Goal: Communication & Community: Answer question/provide support

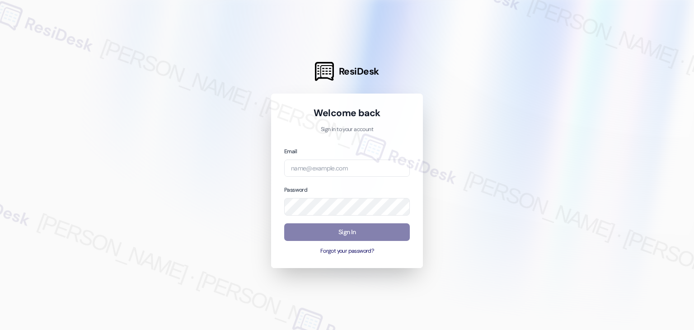
click at [409, 261] on div "Welcome back Sign in to your account Email Password Sign In Forgot your passwor…" at bounding box center [347, 180] width 152 height 174
click at [329, 168] on input "email" at bounding box center [347, 168] width 126 height 18
paste input "automated-surveys-abacus_capital-resen.four@abacus_[DOMAIN_NAME]"
type input "automated-surveys-abacus_capital-resen.four@abacus_[DOMAIN_NAME]"
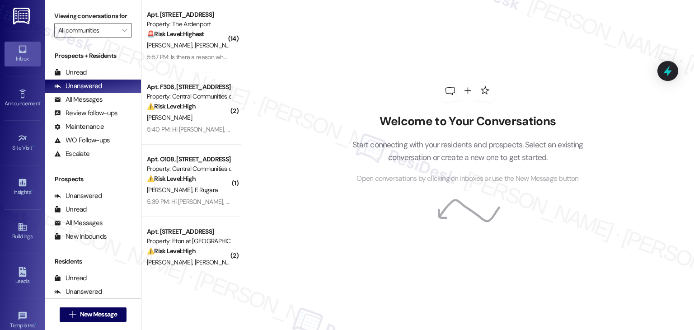
drag, startPoint x: 331, startPoint y: 201, endPoint x: 278, endPoint y: 154, distance: 71.0
click at [332, 204] on div "Welcome to Your Conversations Start connecting with your residents and prospect…" at bounding box center [467, 132] width 271 height 264
click at [278, 154] on div "Welcome to Your Conversations Start connecting with your residents and prospect…" at bounding box center [467, 165] width 453 height 330
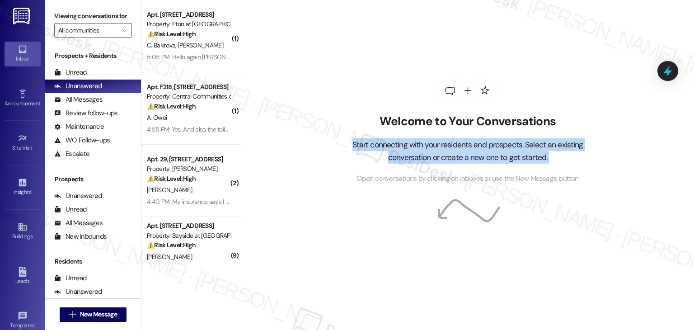
scroll to position [406, 0]
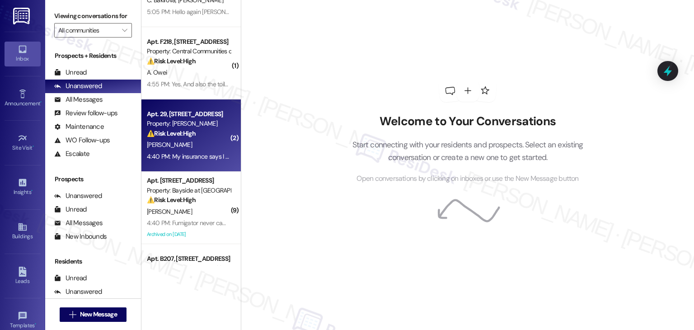
click at [192, 139] on div "[PERSON_NAME]" at bounding box center [188, 144] width 85 height 11
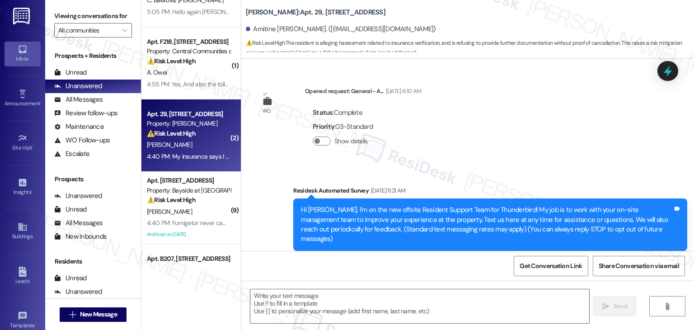
click at [527, 130] on div "WO Opened request: General - A... [DATE] 6:10 AM Status : Complete Priority : 0…" at bounding box center [467, 155] width 452 height 192
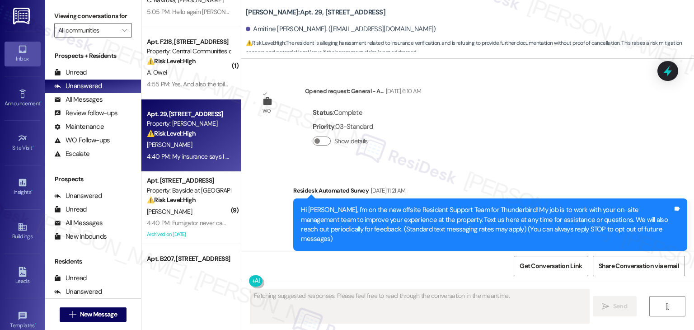
scroll to position [36789, 0]
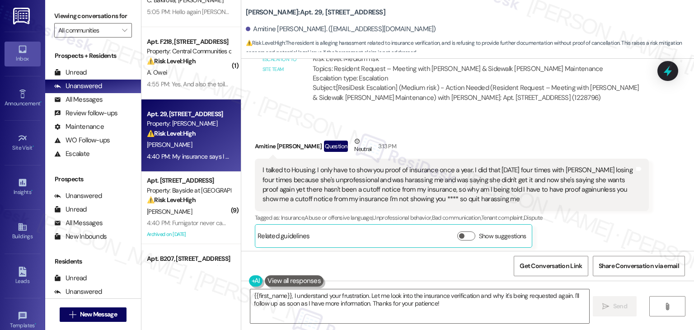
click at [519, 275] on div "Amitine [PERSON_NAME] Neutral 4:40 PM" at bounding box center [452, 286] width 394 height 22
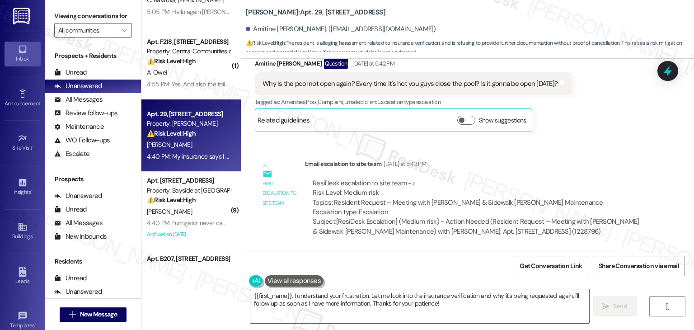
scroll to position [36609, 0]
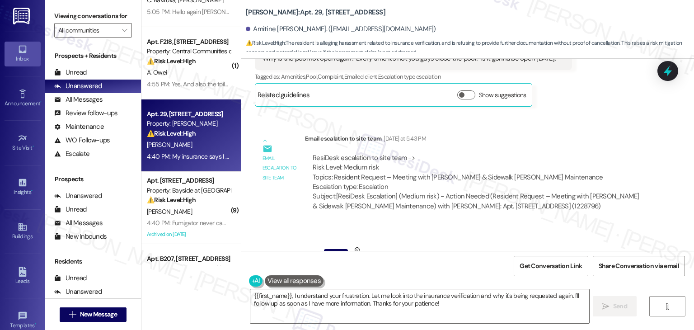
scroll to position [36699, 0]
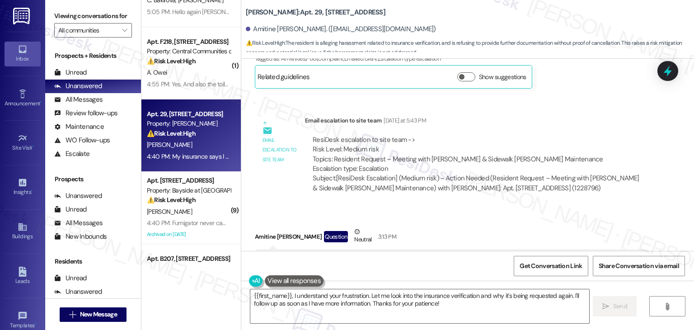
click at [585, 227] on div "Amitine [PERSON_NAME] Question Neutral 3:13 PM I talked to Housing. I only have…" at bounding box center [452, 282] width 394 height 111
click at [585, 220] on div "Received via SMS Amitine [PERSON_NAME] Question Neutral 3:13 PM I talked to Hou…" at bounding box center [451, 282] width 407 height 124
click at [583, 227] on div "Amitine [PERSON_NAME] Question Neutral 3:13 PM I talked to Housing. I only have…" at bounding box center [452, 282] width 394 height 111
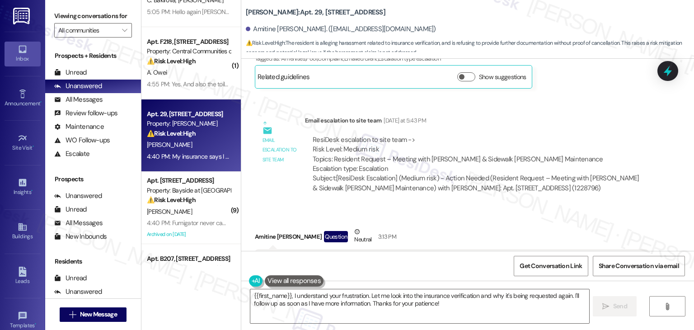
click at [582, 227] on div "Amitine [PERSON_NAME] Question Neutral 3:13 PM I talked to Housing. I only have…" at bounding box center [452, 282] width 394 height 111
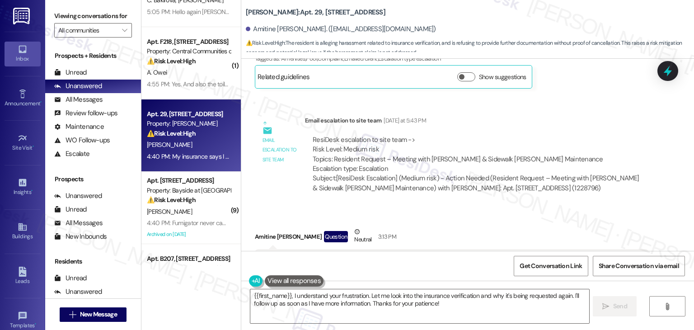
click at [582, 227] on div "Amitine [PERSON_NAME] Question Neutral 3:13 PM I talked to Housing. I only have…" at bounding box center [452, 282] width 394 height 111
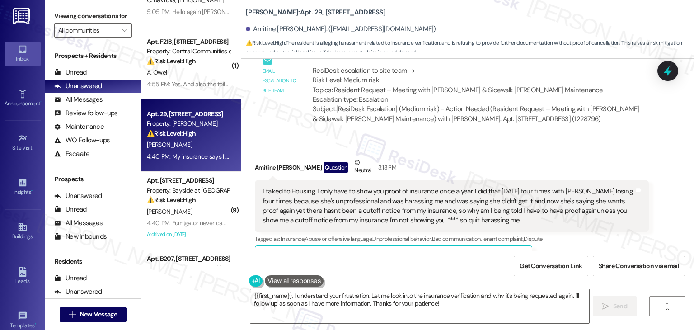
scroll to position [36789, 0]
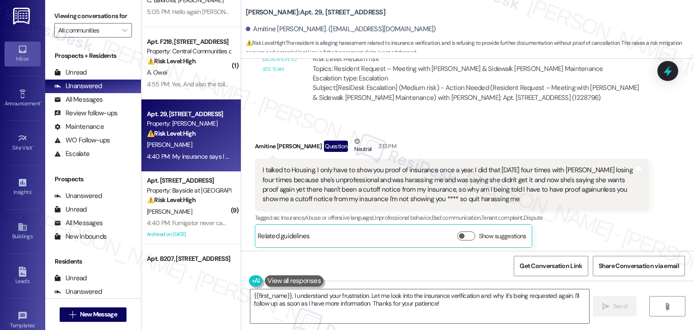
click at [583, 138] on div "Received via SMS Amitine [PERSON_NAME] Question Neutral 3:13 PM I talked to Hou…" at bounding box center [467, 244] width 452 height 256
click at [442, 302] on textarea "{{first_name}}, I understand your frustration. Let me look into the insurance v…" at bounding box center [419, 306] width 338 height 34
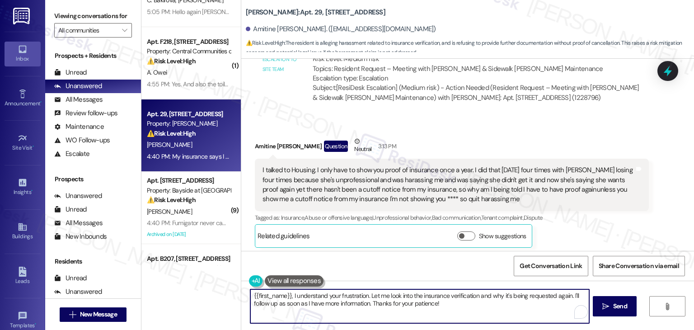
click at [250, 295] on textarea "{{first_name}}, I understand your frustration. Let me look into the insurance v…" at bounding box center [419, 306] width 338 height 34
click at [441, 304] on textarea "Hi {{first_name}}, I understand your frustration. Let me look into the insuranc…" at bounding box center [418, 306] width 338 height 34
type textarea "Hi {{first_name}}, I understand your frustration. Let me look into the insuranc…"
click at [608, 304] on span "Send" at bounding box center [617, 305] width 18 height 9
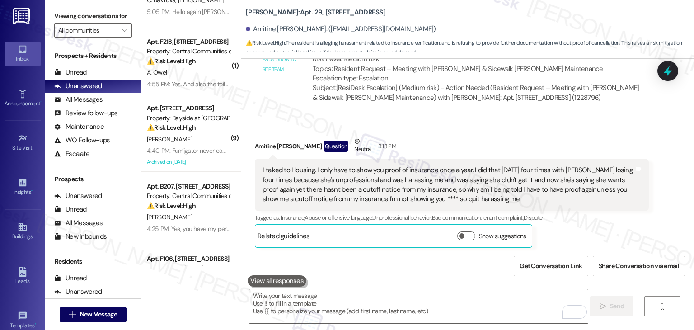
scroll to position [36789, 0]
click at [572, 329] on div "Tagged as: Insurance , Click to highlight conversations about Insurance Dispute…" at bounding box center [452, 336] width 394 height 13
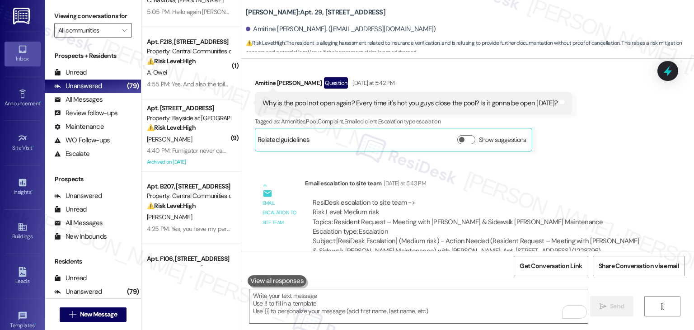
scroll to position [36862, 0]
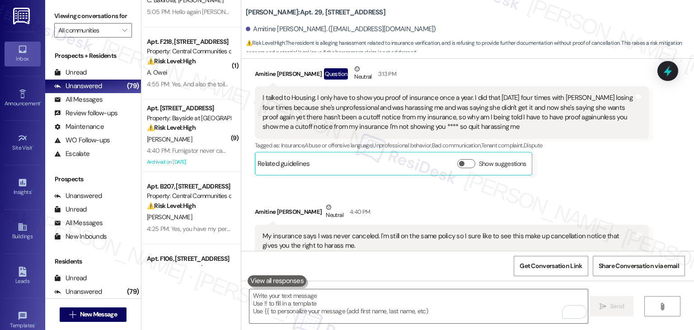
click at [279, 231] on div "My insurance says I was never canceled. I'm still on the same policy so I sure …" at bounding box center [448, 240] width 372 height 19
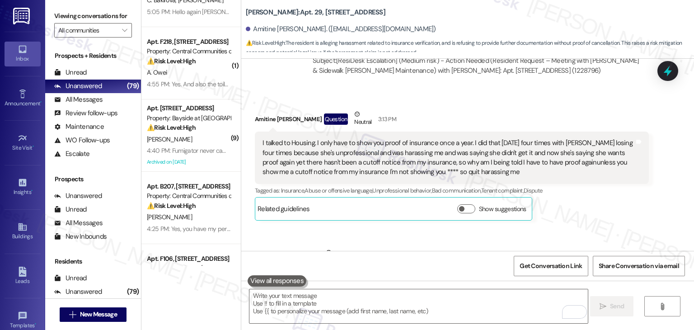
scroll to position [36771, 0]
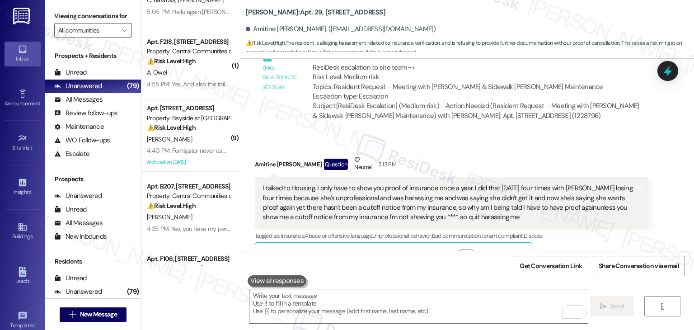
click at [375, 183] on div "I talked to Housing. I only have to show you proof of insurance once a year. I …" at bounding box center [448, 202] width 372 height 39
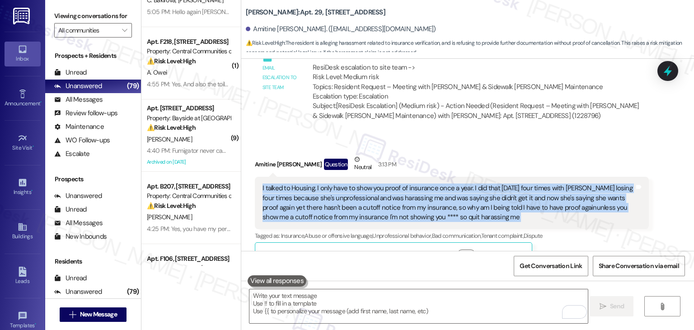
copy div "I talked to Housing. I only have to show you proof of insurance once a year. I …"
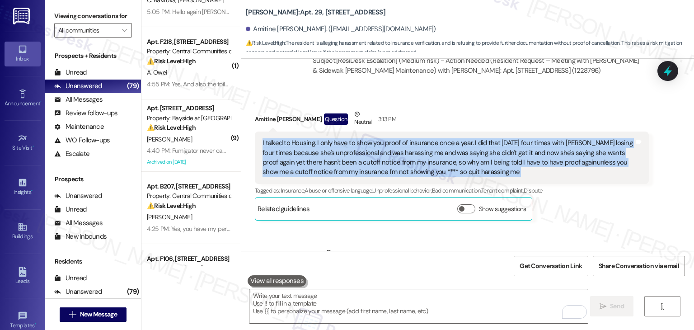
click at [314, 276] on div "My insurance says I was never canceled. I'm still on the same policy so I sure …" at bounding box center [448, 285] width 372 height 19
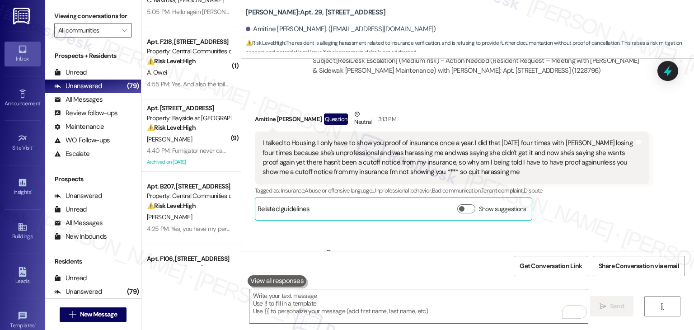
click at [314, 276] on div "My insurance says I was never canceled. I'm still on the same policy so I sure …" at bounding box center [448, 285] width 372 height 19
copy div "My insurance says I was never canceled. I'm still on the same policy so I sure …"
click at [257, 247] on div "Amitine [PERSON_NAME] Neutral 4:40 PM" at bounding box center [452, 258] width 394 height 22
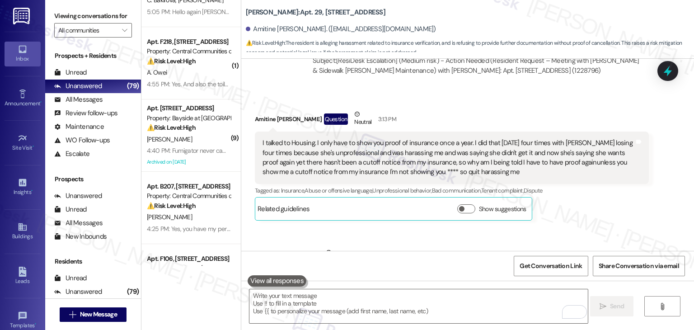
copy div "Amitine"
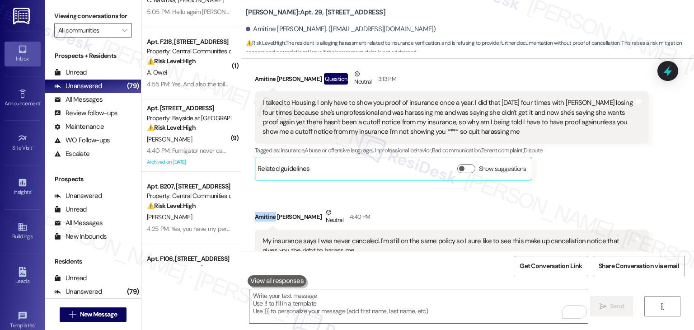
scroll to position [36862, 0]
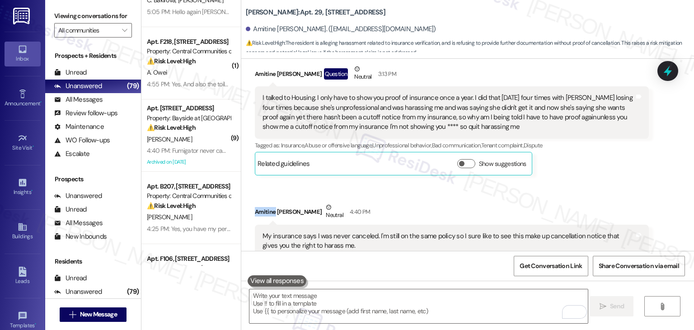
copy div "Hi [PERSON_NAME], I understand your frustration. Let me look into the insurance…"
click at [597, 196] on div "Received via SMS Amitine [PERSON_NAME] Neutral 4:40 PM My insurance says I was …" at bounding box center [451, 248] width 407 height 105
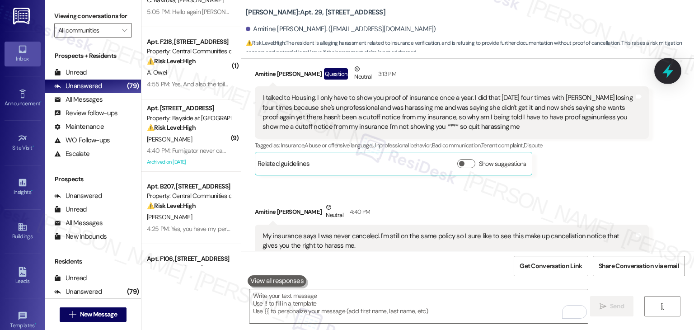
click at [666, 73] on icon at bounding box center [667, 71] width 11 height 14
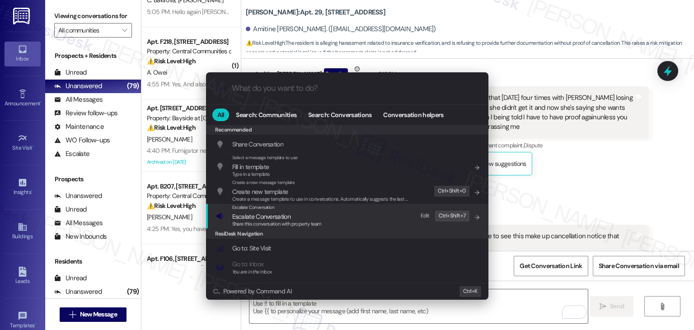
click at [287, 219] on span "Escalate Conversation" at bounding box center [261, 216] width 58 height 8
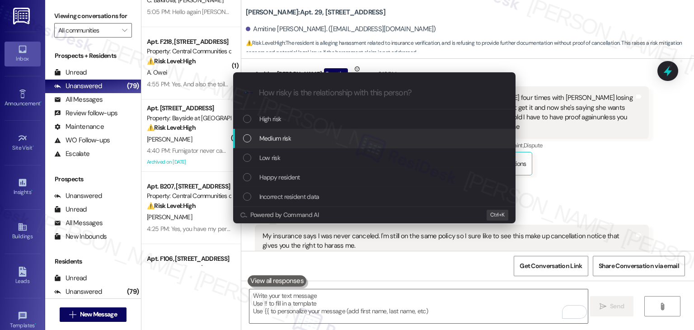
click at [246, 139] on div "List of options" at bounding box center [247, 138] width 8 height 8
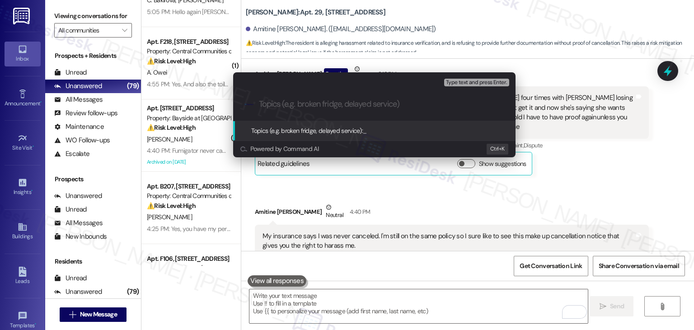
click at [244, 138] on div "Topics (e.g. broken fridge, delayed service): _" at bounding box center [374, 130] width 282 height 19
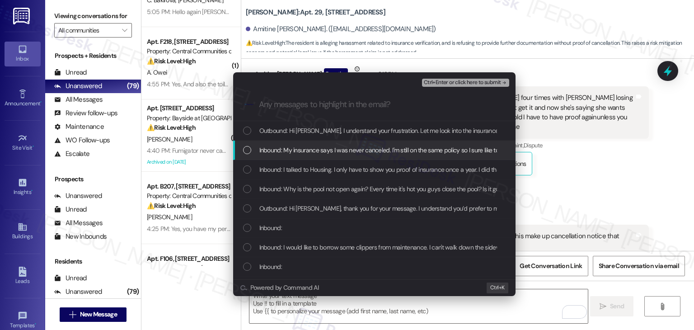
click at [246, 151] on div "List of options" at bounding box center [247, 150] width 8 height 8
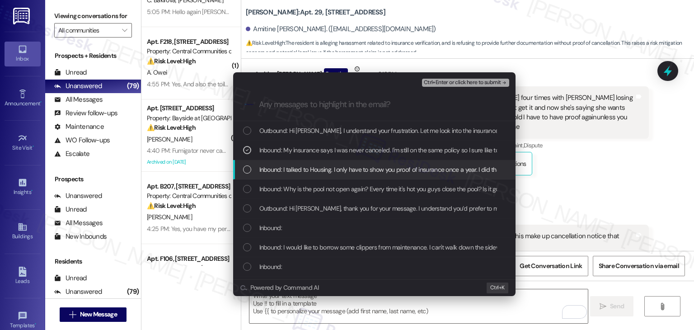
click at [248, 168] on div "List of options" at bounding box center [247, 169] width 8 height 8
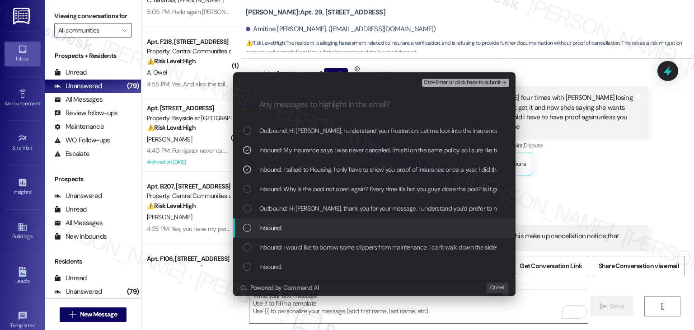
click at [244, 228] on div "List of options" at bounding box center [247, 227] width 8 height 8
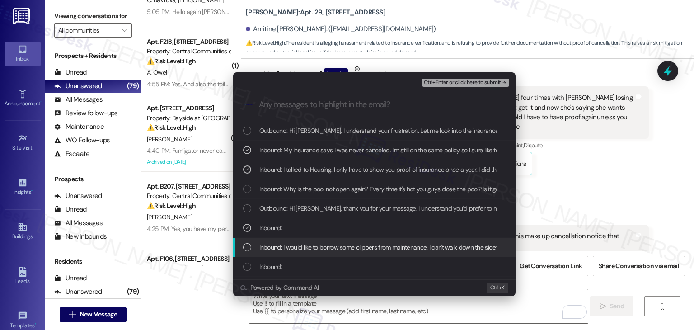
click at [244, 248] on div "List of options" at bounding box center [247, 247] width 8 height 8
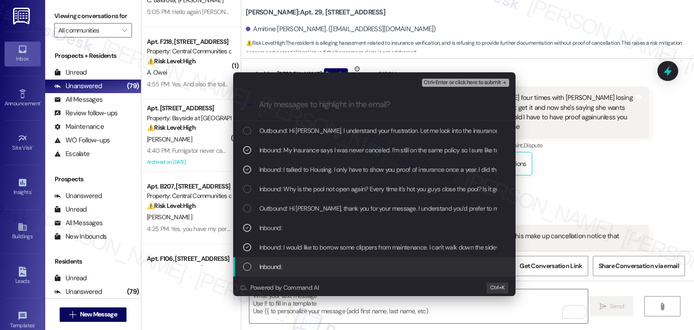
click at [248, 266] on div "List of options" at bounding box center [247, 266] width 8 height 8
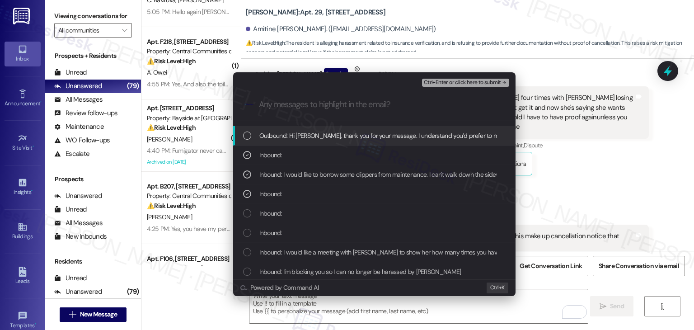
scroll to position [90, 0]
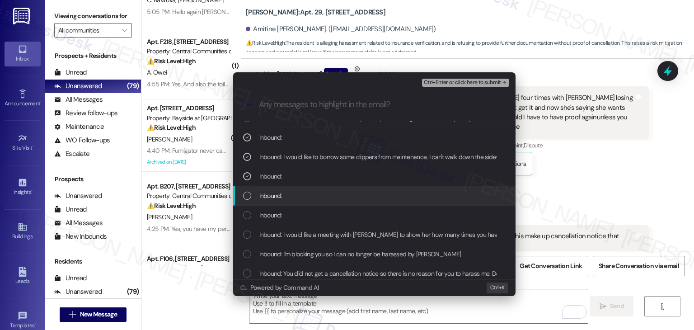
click at [247, 194] on div "List of options" at bounding box center [247, 195] width 8 height 8
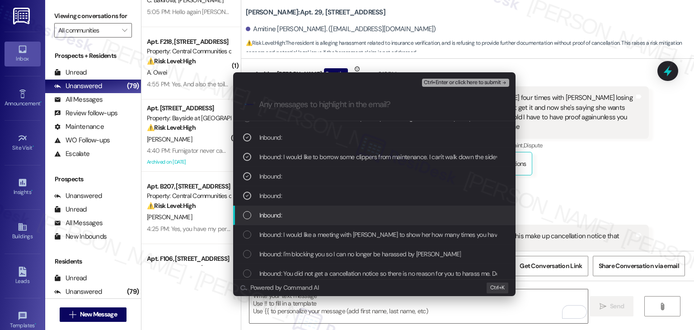
click at [246, 214] on div "List of options" at bounding box center [247, 215] width 8 height 8
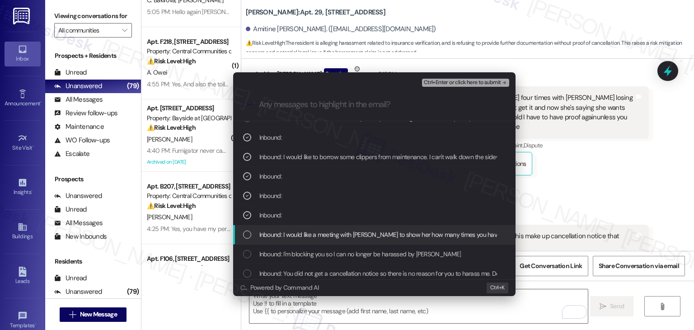
click at [244, 238] on div "List of options" at bounding box center [247, 234] width 8 height 8
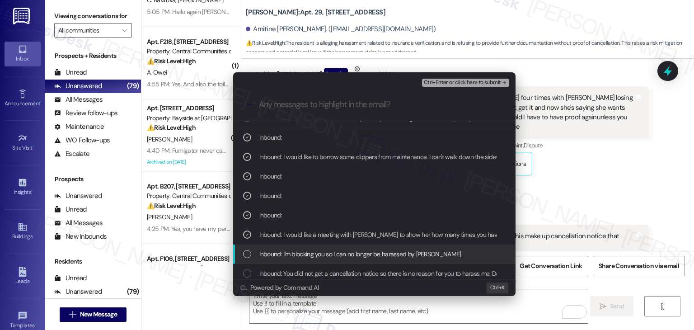
click at [245, 254] on div "List of options" at bounding box center [247, 254] width 8 height 8
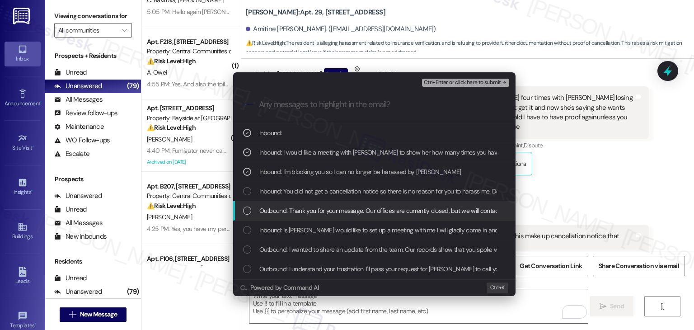
scroll to position [181, 0]
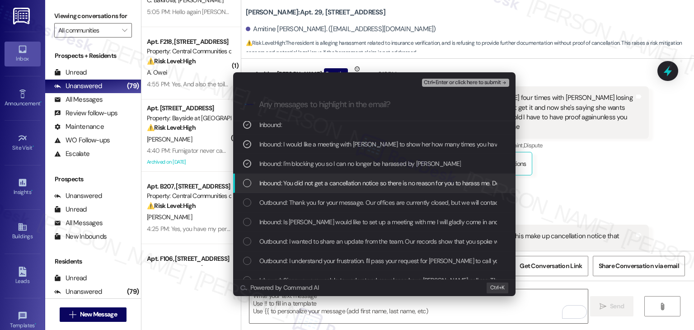
click at [251, 185] on div "List of options" at bounding box center [247, 183] width 8 height 8
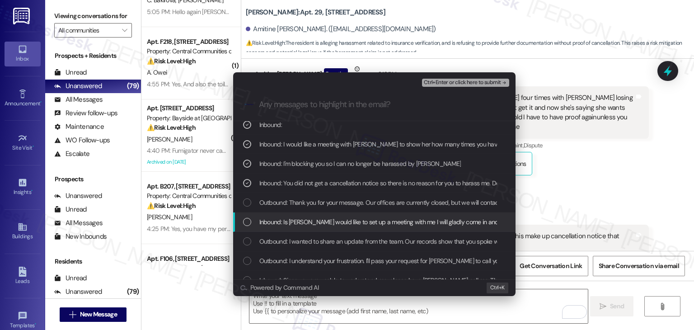
click at [251, 221] on div "Inbound: Is [PERSON_NAME] would like to set up a meeting with me I will gladly …" at bounding box center [375, 222] width 264 height 10
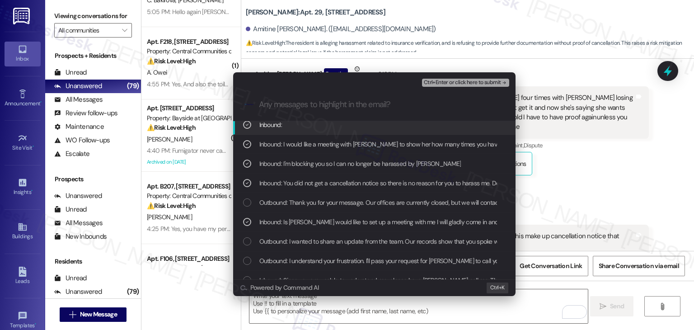
click at [459, 80] on span "Ctrl+Enter or click here to submit" at bounding box center [462, 82] width 77 height 6
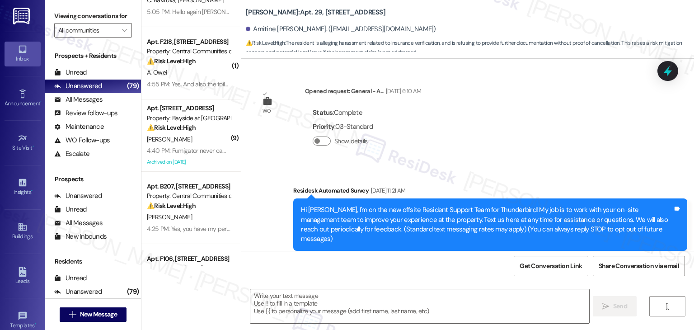
scroll to position [36921, 0]
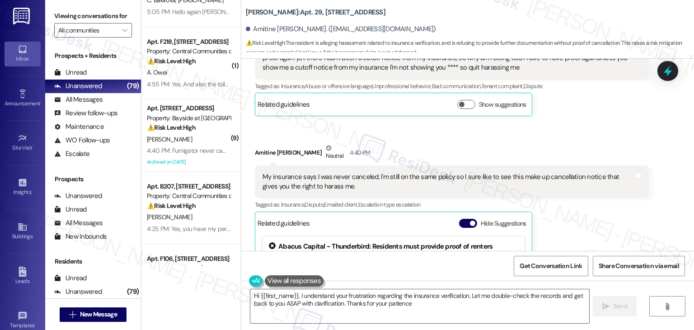
type textarea "Hi {{first_name}}, I understand your frustration regarding the insurance verifi…"
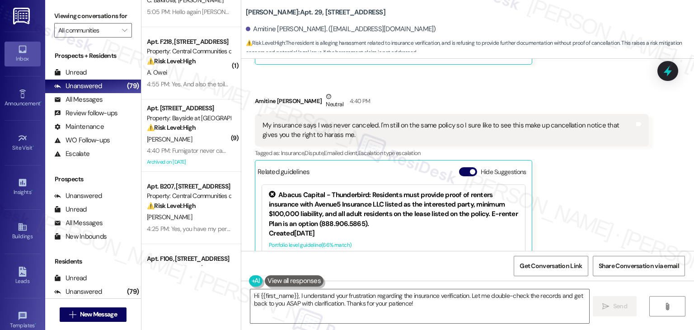
scroll to position [37007, 0]
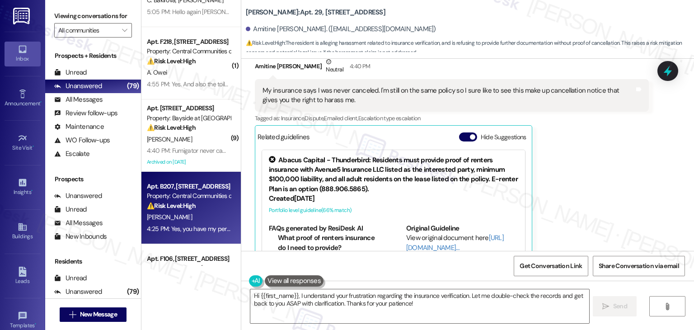
click at [178, 226] on div "4:25 PM: Yes, you have my permission..I dnt have any pets 4:25 PM: Yes, you hav…" at bounding box center [223, 228] width 152 height 8
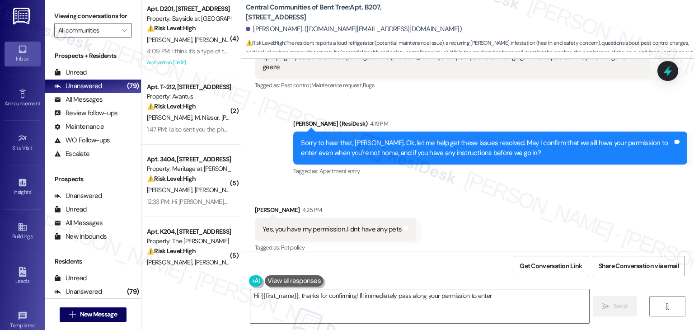
scroll to position [858, 0]
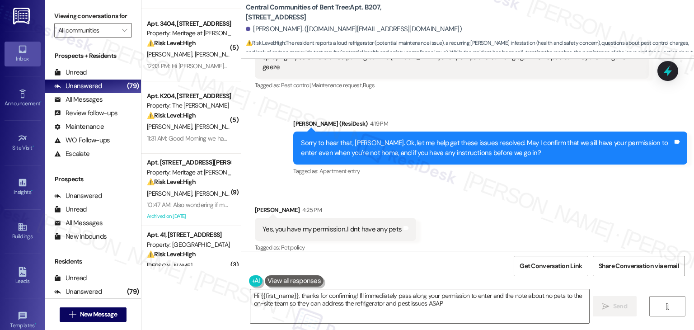
type textarea "Hi {{first_name}}, thanks for confirming! I'll immediately pass along your perm…"
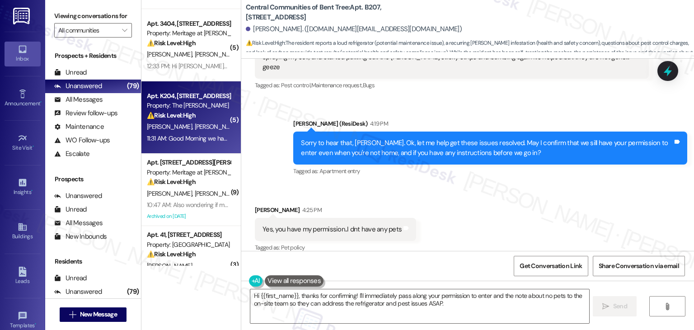
click at [200, 139] on div "11:31 AM: Good Morning we had a work order [DATE] to fix our washer and mainten…" at bounding box center [380, 138] width 466 height 8
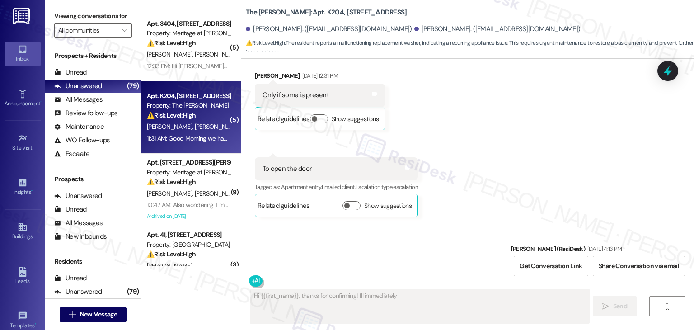
scroll to position [4724, 0]
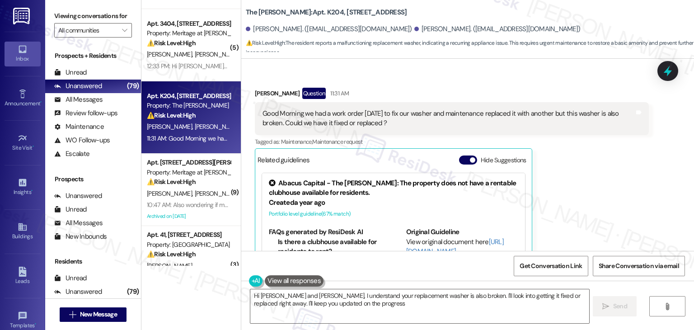
type textarea "Hi [PERSON_NAME] and [PERSON_NAME], I understand your replacement washer is als…"
click at [459, 155] on button "Hide Suggestions" at bounding box center [468, 159] width 18 height 9
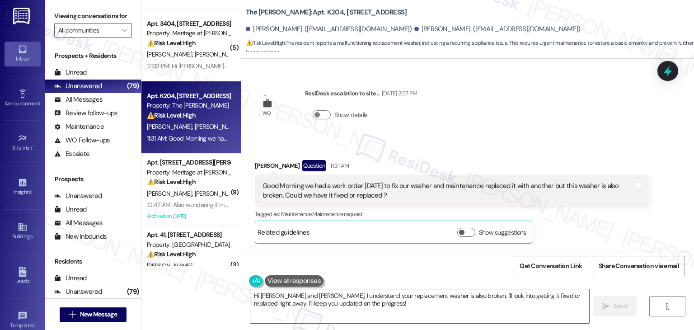
scroll to position [4592, 0]
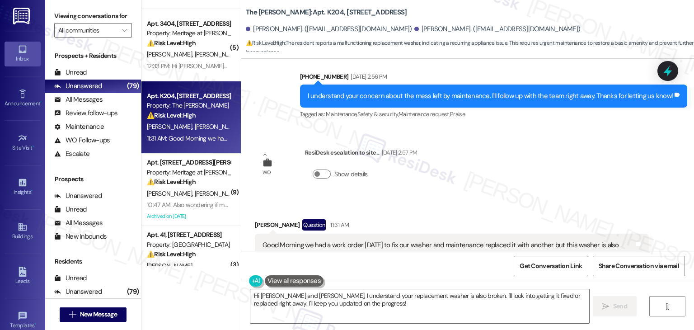
click at [580, 137] on div "WO Opened request: General - S... [DATE] 2:33 PM Status : Complete Priority : 0…" at bounding box center [467, 155] width 452 height 192
click at [578, 138] on div "WO Opened request: General - S... [DATE] 2:33 PM Status : Complete Priority : 0…" at bounding box center [467, 155] width 452 height 192
click at [578, 139] on div "WO Opened request: General - S... [DATE] 2:33 PM Status : Complete Priority : 0…" at bounding box center [467, 155] width 452 height 192
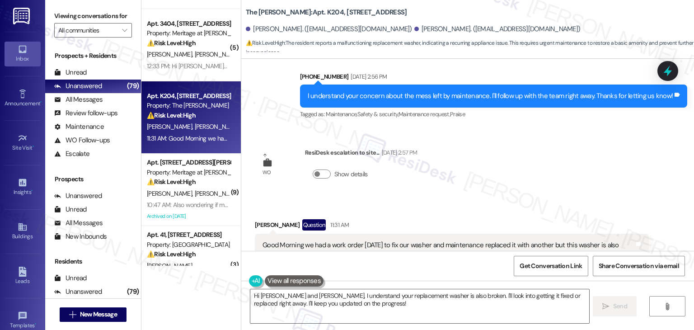
click at [578, 139] on div "WO Opened request: General - S... [DATE] 2:33 PM Status : Complete Priority : 0…" at bounding box center [467, 155] width 452 height 192
click at [578, 140] on div "WO Opened request: General - S... [DATE] 2:33 PM Status : Complete Priority : 0…" at bounding box center [467, 155] width 452 height 192
click at [578, 199] on div "Received via SMS [PERSON_NAME] Question 11:31 AM Good Morning we had a work ord…" at bounding box center [467, 254] width 452 height 111
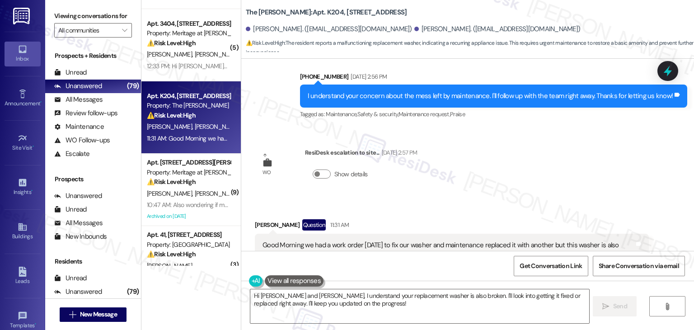
click at [578, 199] on div "Received via SMS [PERSON_NAME] Question 11:31 AM Good Morning we had a work ord…" at bounding box center [467, 254] width 452 height 111
click at [498, 199] on div "Received via SMS [PERSON_NAME] Question 11:31 AM Good Morning we had a work ord…" at bounding box center [467, 254] width 452 height 111
click at [438, 233] on div "Good Morning we had a work order [DATE] to fix our washer and maintenance repla…" at bounding box center [452, 249] width 394 height 33
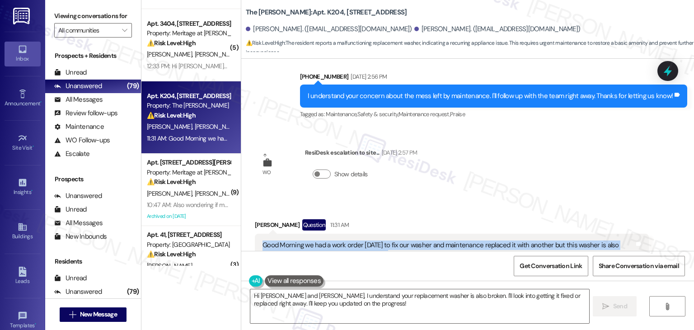
click at [438, 233] on div "Good Morning we had a work order [DATE] to fix our washer and maintenance repla…" at bounding box center [452, 249] width 394 height 33
copy div "Good Morning we had a work order [DATE] to fix our washer and maintenance repla…"
click at [340, 302] on textarea "Hi [PERSON_NAME] and [PERSON_NAME], I understand your replacement washer is als…" at bounding box center [419, 306] width 338 height 34
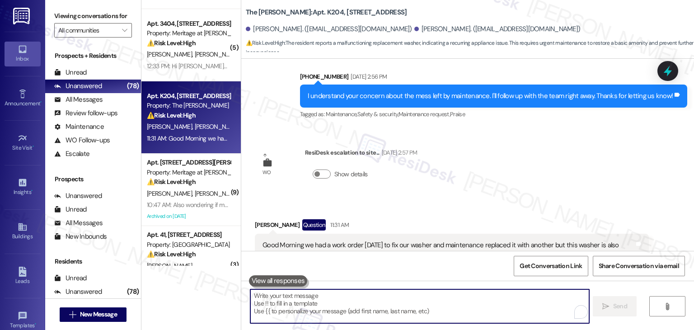
paste textarea "Thanks for the update! I’m sorry to hear the replacement washer isn’t working e…"
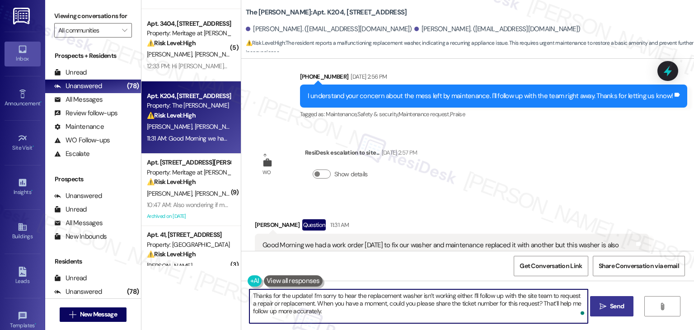
type textarea "Thanks for the update! I’m sorry to hear the replacement washer isn’t working e…"
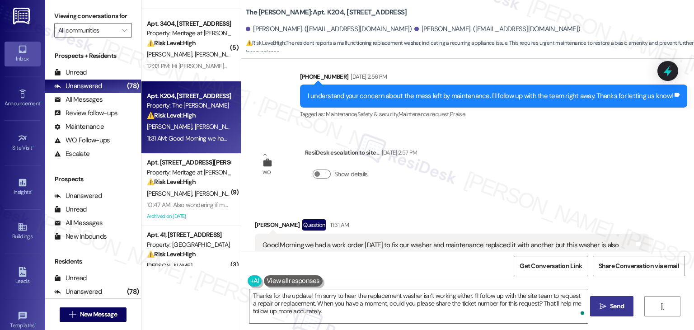
click at [614, 307] on span "Send" at bounding box center [617, 305] width 14 height 9
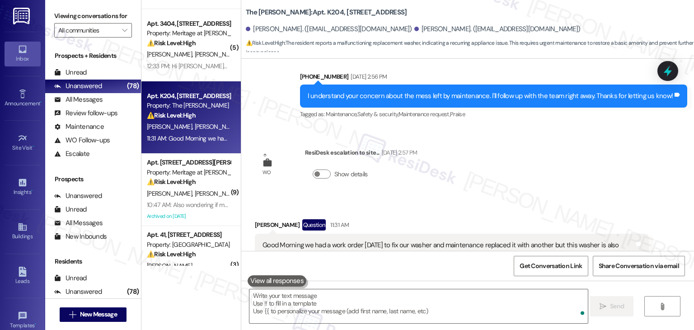
scroll to position [4592, 0]
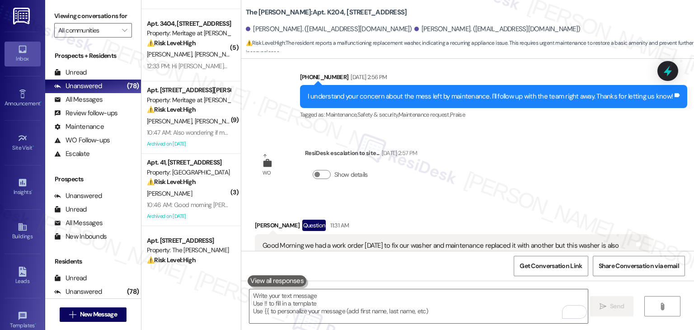
click at [570, 223] on div "[PERSON_NAME] Question 11:31 AM Good Morning we had a work order [DATE] to fix …" at bounding box center [452, 261] width 394 height 84
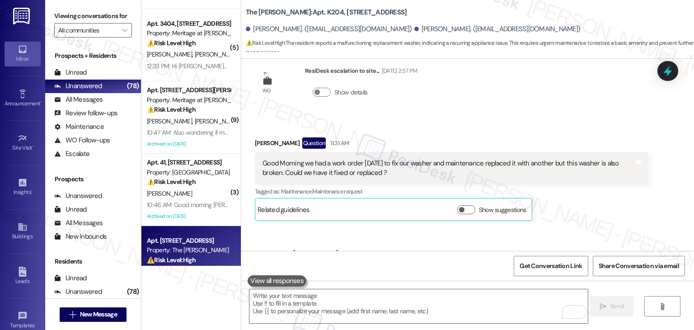
scroll to position [948, 0]
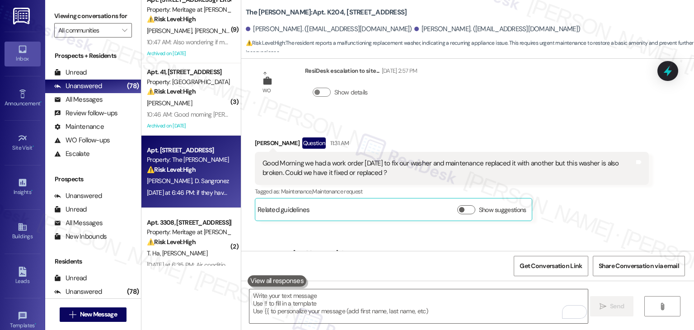
click at [197, 186] on div "[PERSON_NAME] Sangronez" at bounding box center [188, 180] width 85 height 11
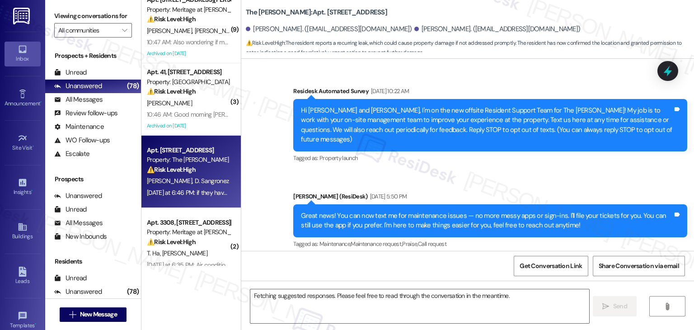
scroll to position [11074, 0]
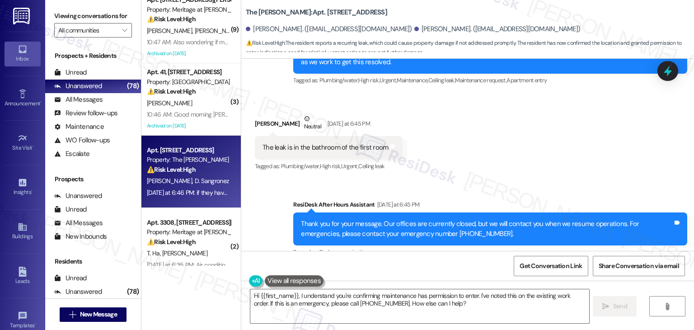
click at [428, 265] on div "Received via SMS [PERSON_NAME] [DATE] at 6:46 PM if they have permission to ent…" at bounding box center [467, 303] width 452 height 76
click at [466, 265] on div "Received via SMS [PERSON_NAME] [DATE] at 6:46 PM if they have permission to ent…" at bounding box center [467, 303] width 452 height 76
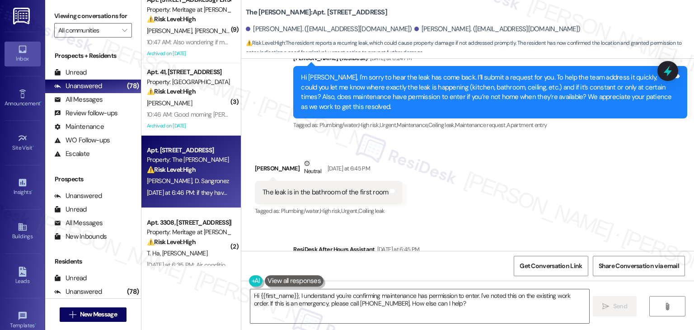
scroll to position [10939, 0]
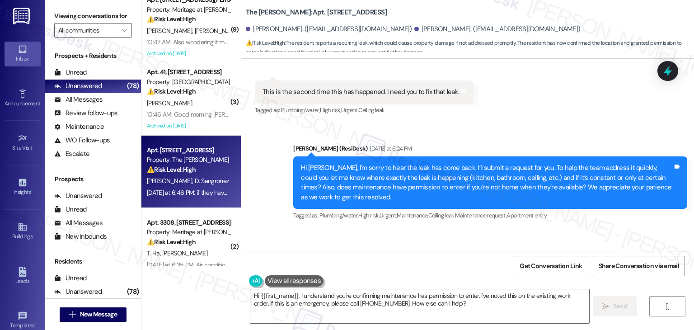
click at [468, 163] on div "Hi [PERSON_NAME], I'm sorry to hear the leak has come back. I’ll submit a reque…" at bounding box center [487, 182] width 372 height 39
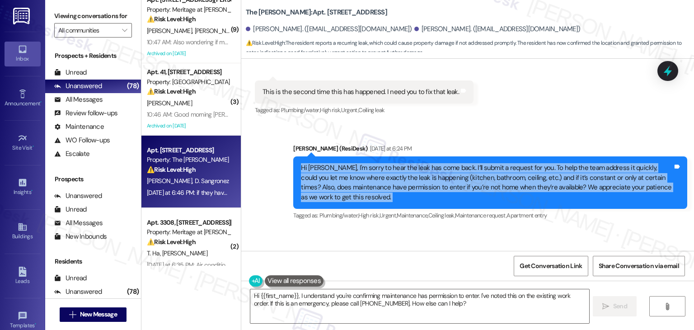
click at [468, 163] on div "Hi [PERSON_NAME], I'm sorry to hear the leak has come back. I’ll submit a reque…" at bounding box center [487, 182] width 372 height 39
copy div "Hi [PERSON_NAME], I'm sorry to hear the leak has come back. I’ll submit a reque…"
click at [475, 228] on div "Received via SMS [PERSON_NAME] Neutral [DATE] at 6:45 PM The leak is in the bat…" at bounding box center [467, 271] width 452 height 86
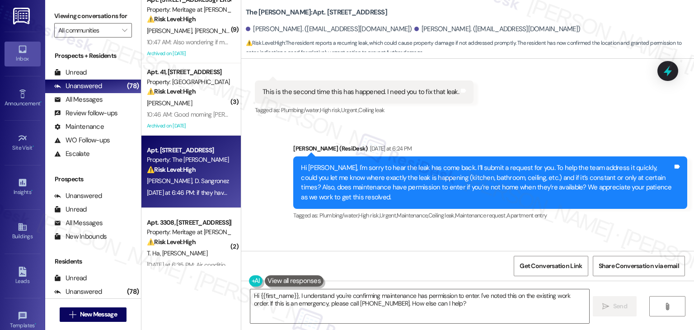
click at [368, 278] on div "The leak is in the bathroom of the first room" at bounding box center [325, 282] width 126 height 9
copy div "The leak is in the bathroom of the first room Tags and notes"
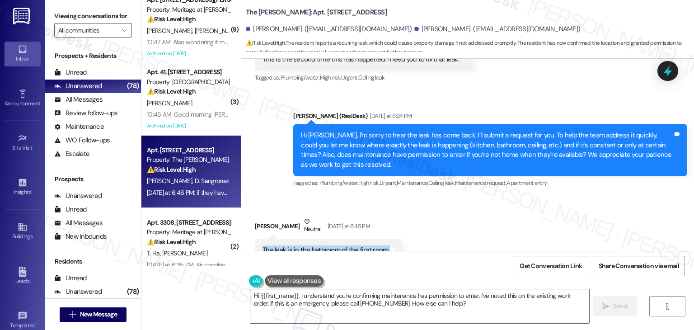
scroll to position [11074, 0]
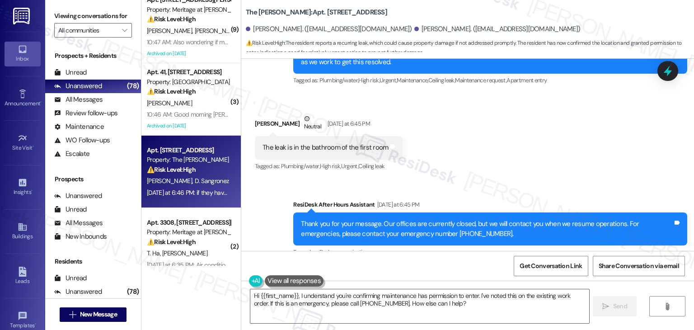
click at [296, 305] on div "if they have permission to enter the house" at bounding box center [323, 309] width 123 height 9
copy div "if they have permission to enter the house Tags and notes"
click at [413, 298] on textarea "Hi {{first_name}}, I understand you're confirming maintenance has permission to…" at bounding box center [419, 306] width 338 height 34
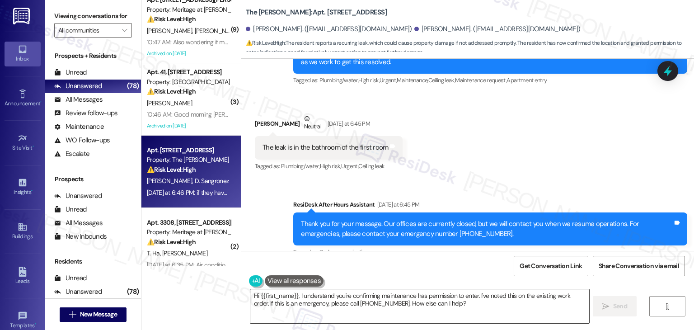
click at [413, 298] on textarea "Hi {{first_name}}, I understand you're confirming maintenance has permission to…" at bounding box center [419, 306] width 338 height 34
paste textarea "Thanks, [PERSON_NAME]! I’ve noted that the leak is in the bathroom of the first…"
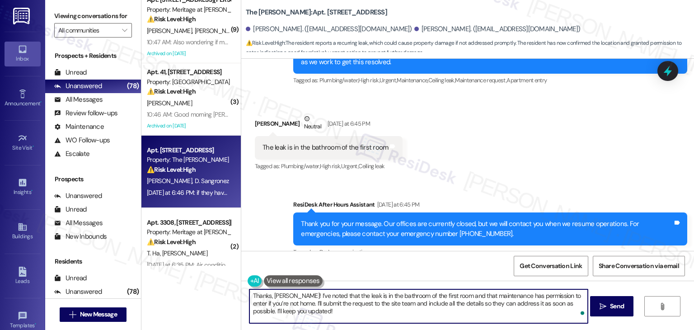
type textarea "Thanks, [PERSON_NAME]! I’ve noted that the leak is in the bathroom of the first…"
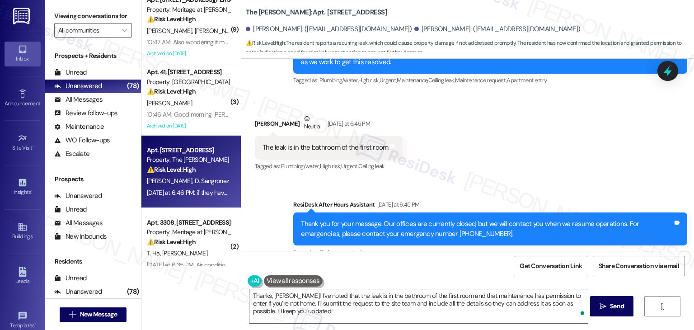
click at [469, 265] on div "Received via SMS [PERSON_NAME] [DATE] at 6:46 PM if they have permission to ent…" at bounding box center [467, 303] width 452 height 76
click at [320, 306] on textarea "Thanks, [PERSON_NAME]! I’ve noted that the leak is in the bathroom of the first…" at bounding box center [418, 306] width 338 height 34
click at [614, 305] on span "Send" at bounding box center [617, 305] width 14 height 9
click at [522, 93] on div "Received via SMS [PERSON_NAME] Neutral [DATE] at 6:45 PM The leak is in the bat…" at bounding box center [467, 136] width 452 height 86
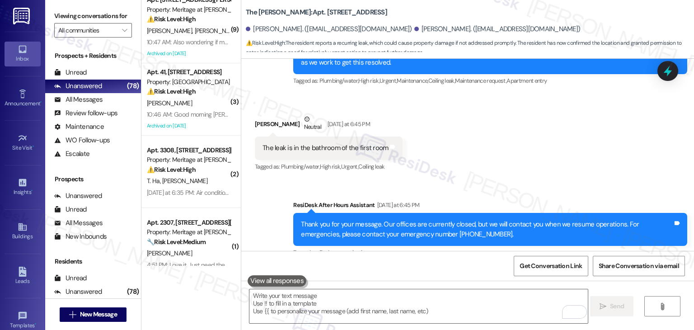
scroll to position [11156, 0]
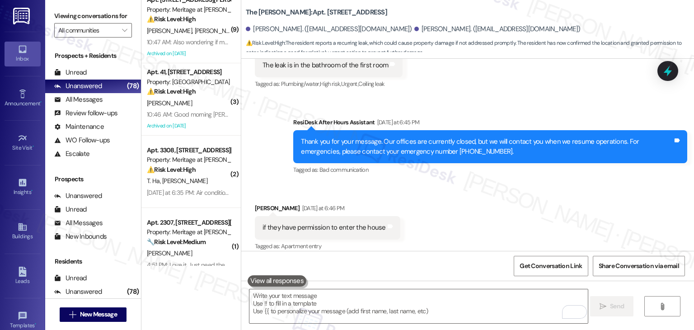
click at [452, 183] on div "Received via SMS [PERSON_NAME] [DATE] at 6:46 PM if they have permission to ent…" at bounding box center [467, 221] width 452 height 76
click at [522, 183] on div "Received via SMS [PERSON_NAME] [DATE] at 6:46 PM if they have permission to ent…" at bounding box center [467, 221] width 452 height 76
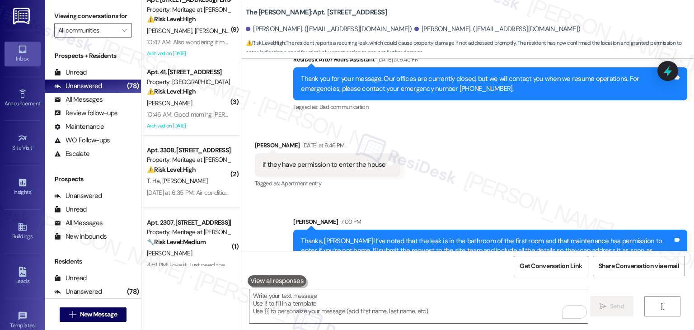
click at [401, 279] on div "Received via SMS [PERSON_NAME] 7:02 PM Ok Tags and notes" at bounding box center [467, 310] width 452 height 63
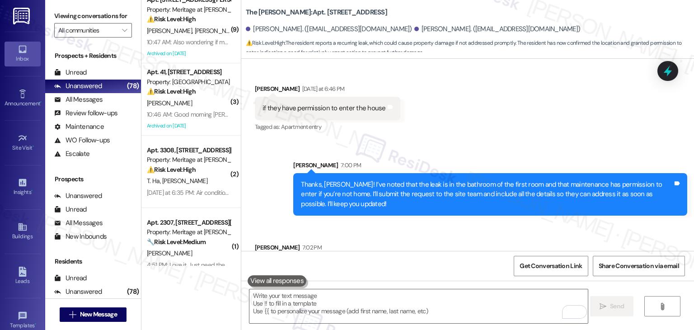
scroll to position [11292, 0]
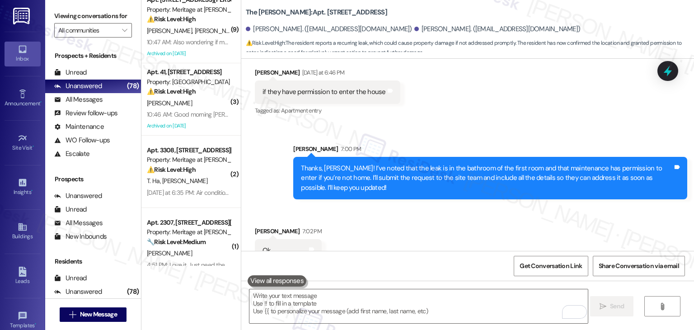
click at [437, 206] on div "Received via SMS [PERSON_NAME] 7:02 PM Ok Tags and notes" at bounding box center [467, 237] width 452 height 63
click at [438, 206] on div "Received via SMS [PERSON_NAME] 7:02 PM Ok Tags and notes" at bounding box center [467, 237] width 452 height 63
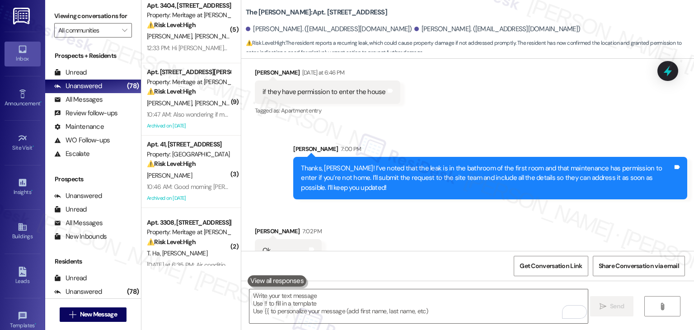
click at [448, 206] on div "Received via SMS [PERSON_NAME] 7:02 PM Ok Tags and notes" at bounding box center [467, 237] width 452 height 63
click at [475, 206] on div "Received via SMS [PERSON_NAME] 7:02 PM Ok Tags and notes" at bounding box center [467, 237] width 452 height 63
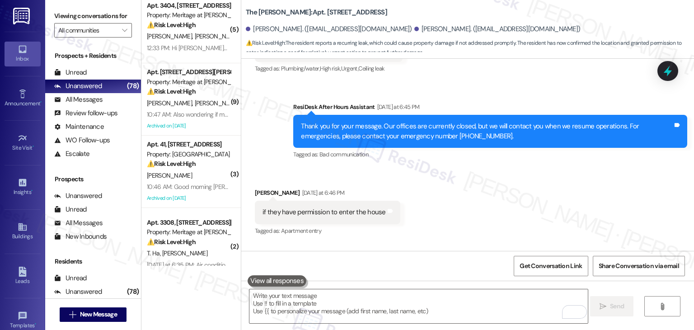
scroll to position [11247, 0]
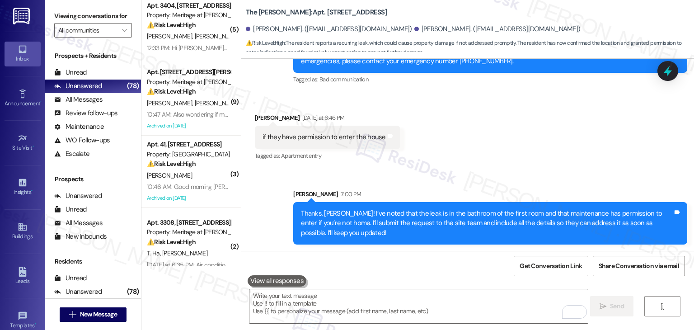
click at [438, 209] on div "Thanks, [PERSON_NAME]! I’ve noted that the leak is in the bathroom of the first…" at bounding box center [487, 223] width 372 height 29
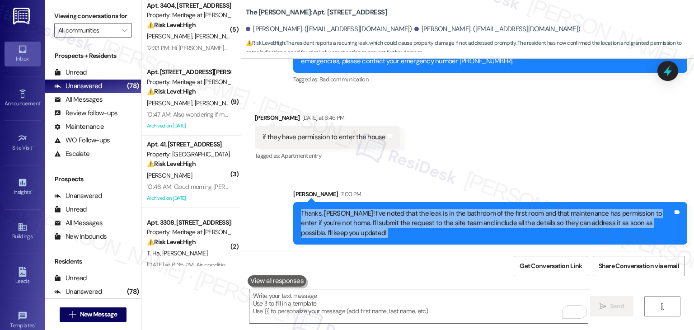
click at [438, 209] on div "Thanks, [PERSON_NAME]! I’ve noted that the leak is in the bathroom of the first…" at bounding box center [487, 223] width 372 height 29
copy div "Thanks, [PERSON_NAME]! I’ve noted that the leak is in the bathroom of the first…"
click at [417, 209] on div "Thanks, [PERSON_NAME]! I’ve noted that the leak is in the bathroom of the first…" at bounding box center [487, 223] width 372 height 29
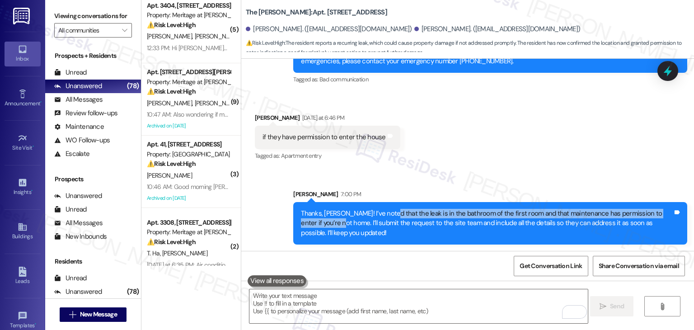
drag, startPoint x: 323, startPoint y: 134, endPoint x: 382, endPoint y: 125, distance: 59.9
click at [382, 209] on div "Thanks, [PERSON_NAME]! I’ve noted that the leak is in the bathroom of the first…" at bounding box center [487, 223] width 372 height 29
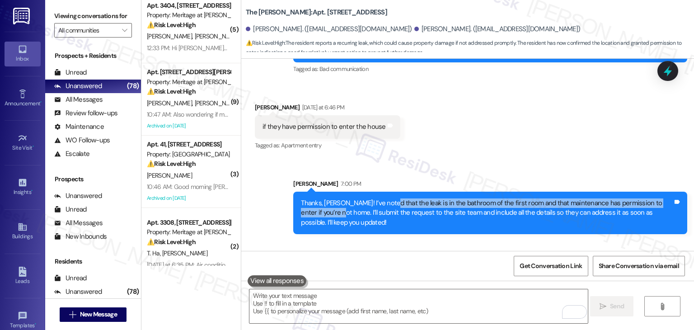
scroll to position [11292, 0]
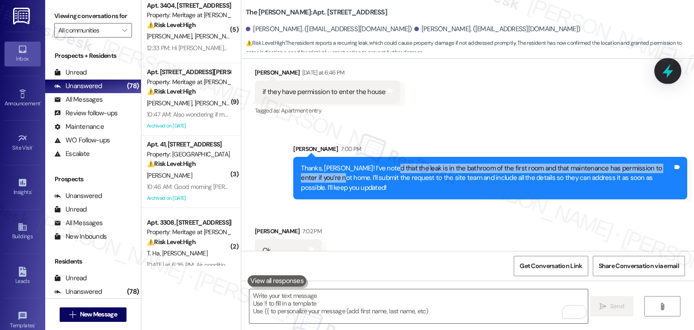
click at [671, 70] on icon at bounding box center [667, 71] width 11 height 14
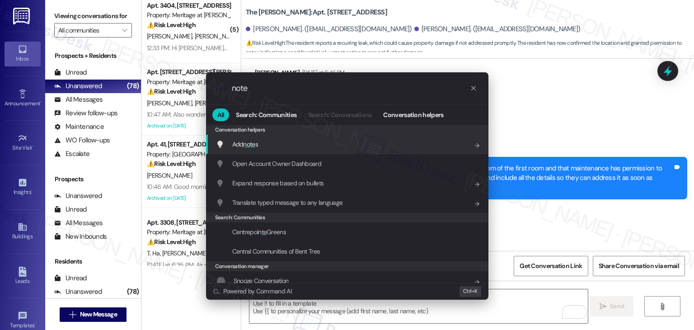
type input "note"
click at [262, 141] on div "Add note s Add shortcut" at bounding box center [348, 144] width 264 height 10
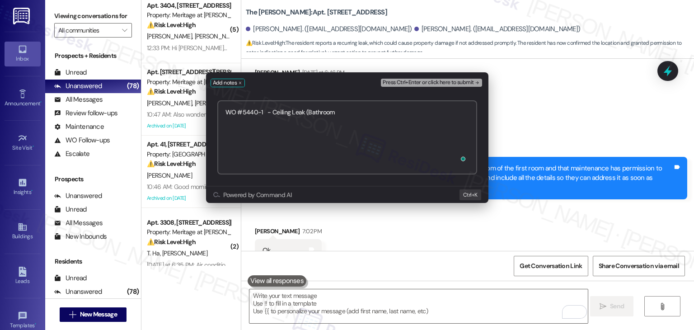
type textarea "WO #5440-1 - Ceiling Leak (Bathroom)"
click at [438, 80] on span "Press Ctrl+Enter or click here to submit" at bounding box center [427, 82] width 91 height 6
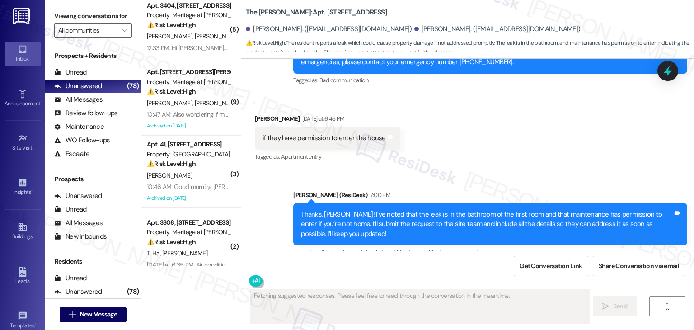
scroll to position [11246, 0]
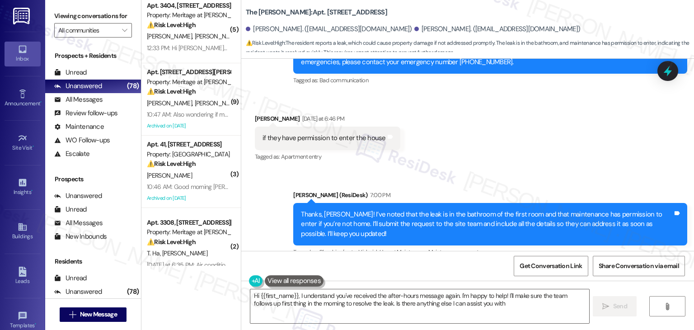
type textarea "Hi {{first_name}}, I understand you've received the after-hours message again. …"
